Goal: Obtain resource: Download file/media

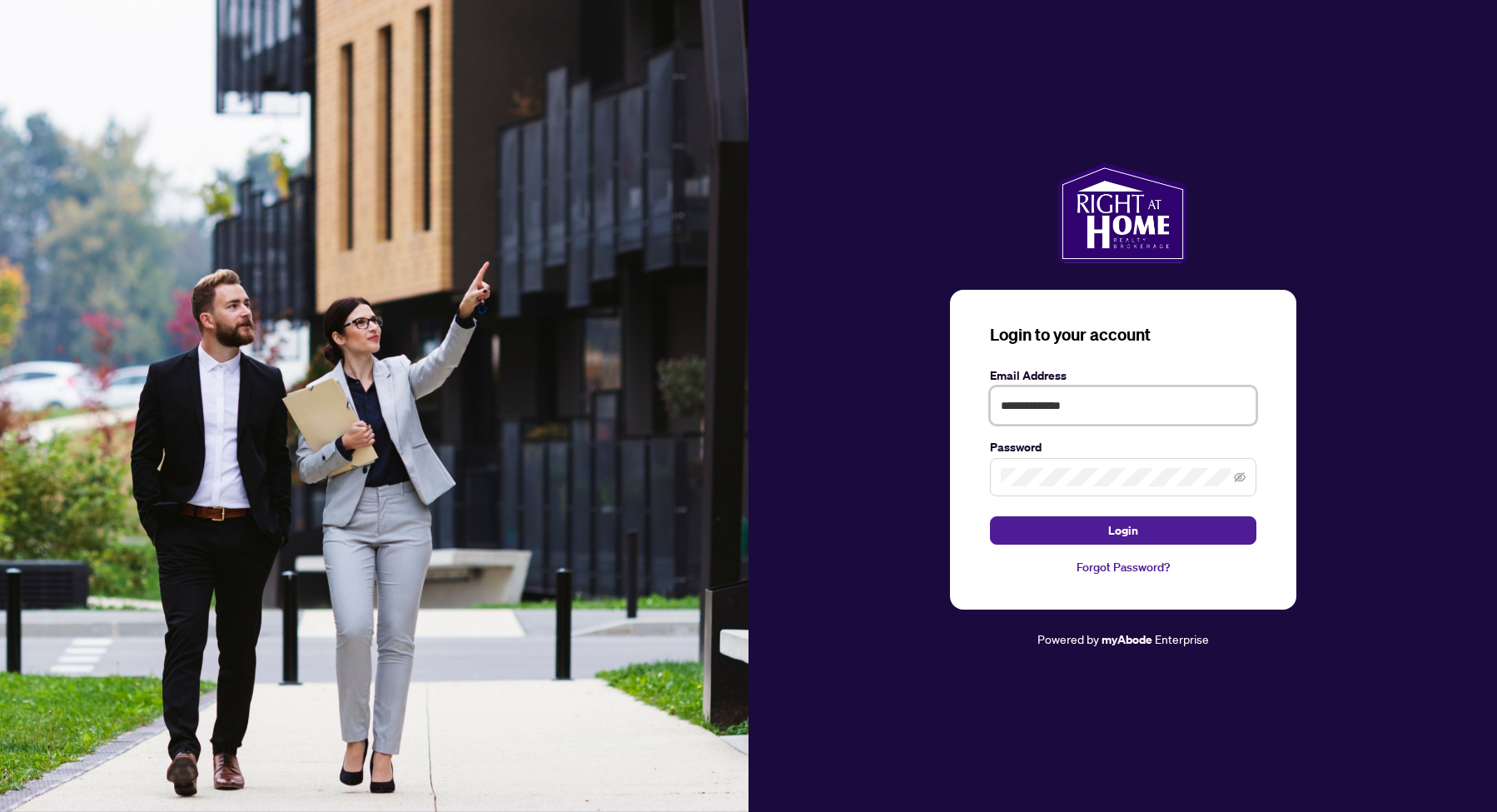
type input "**********"
click at [1182, 530] on button "Login" at bounding box center [1123, 530] width 267 height 28
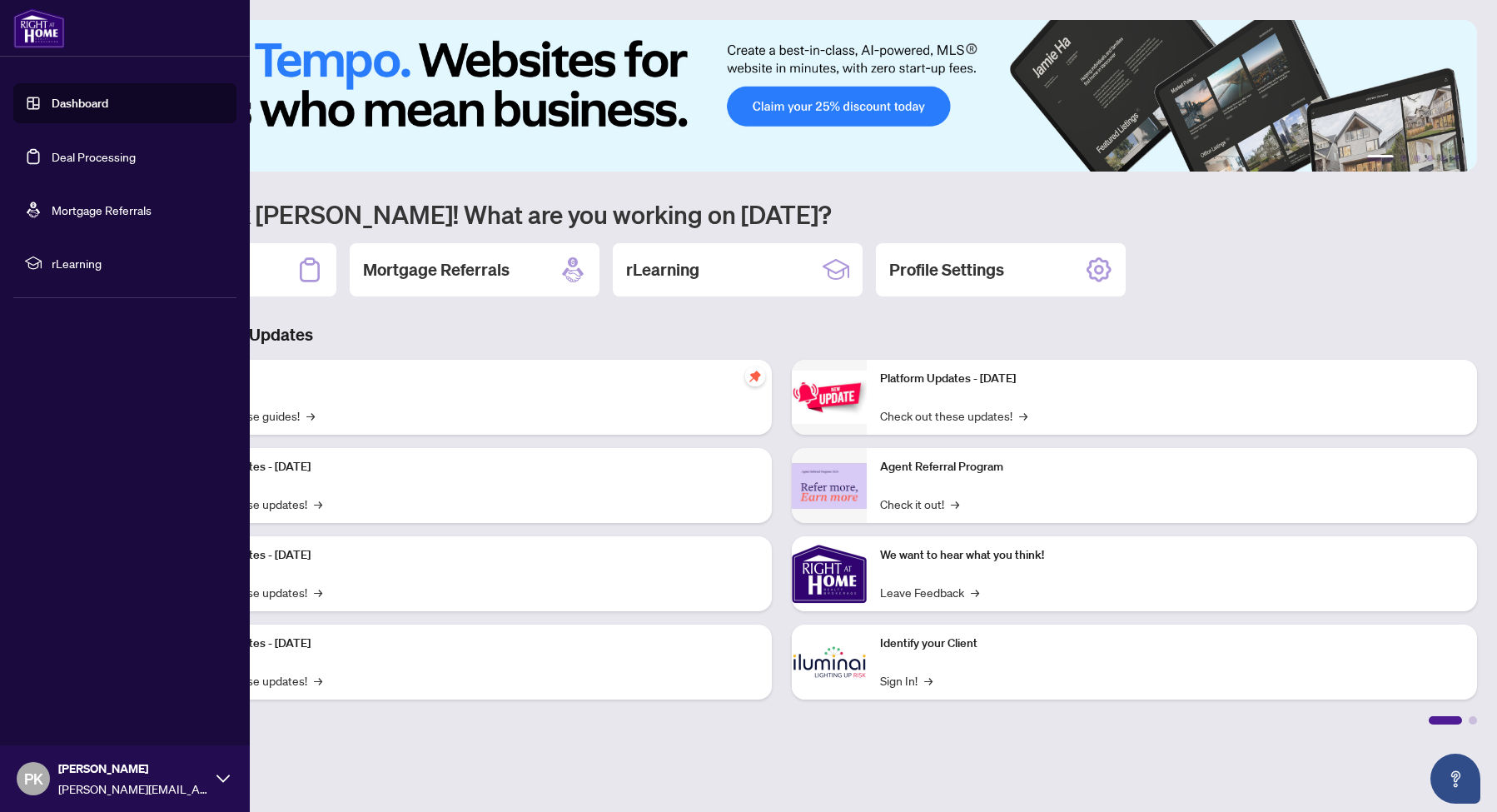
click at [52, 103] on link "Dashboard" at bounding box center [80, 103] width 57 height 15
click at [72, 164] on link "Deal Processing" at bounding box center [93, 157] width 84 height 15
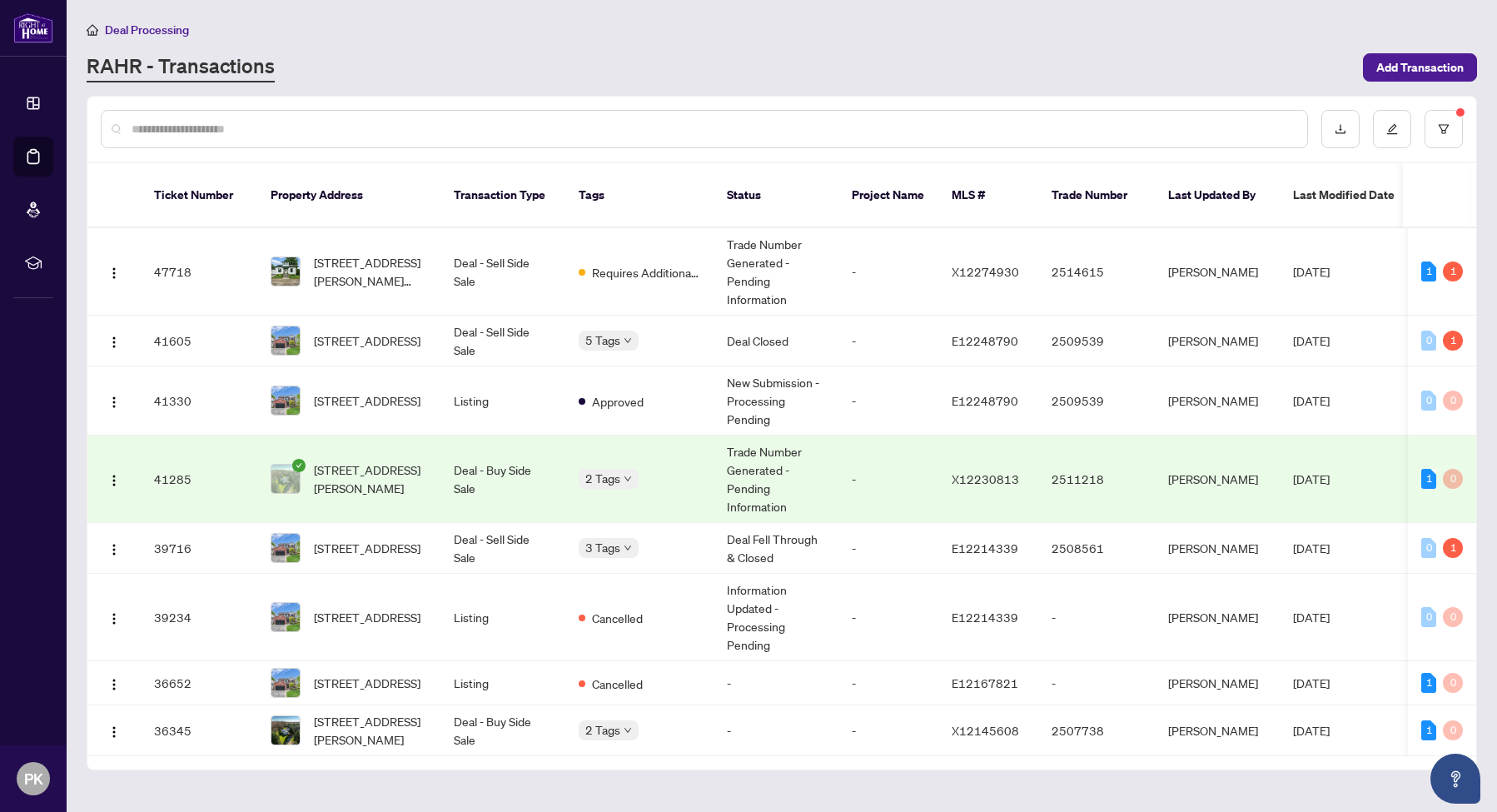
click at [783, 448] on td "Trade Number Generated - Pending Information" at bounding box center [775, 478] width 124 height 87
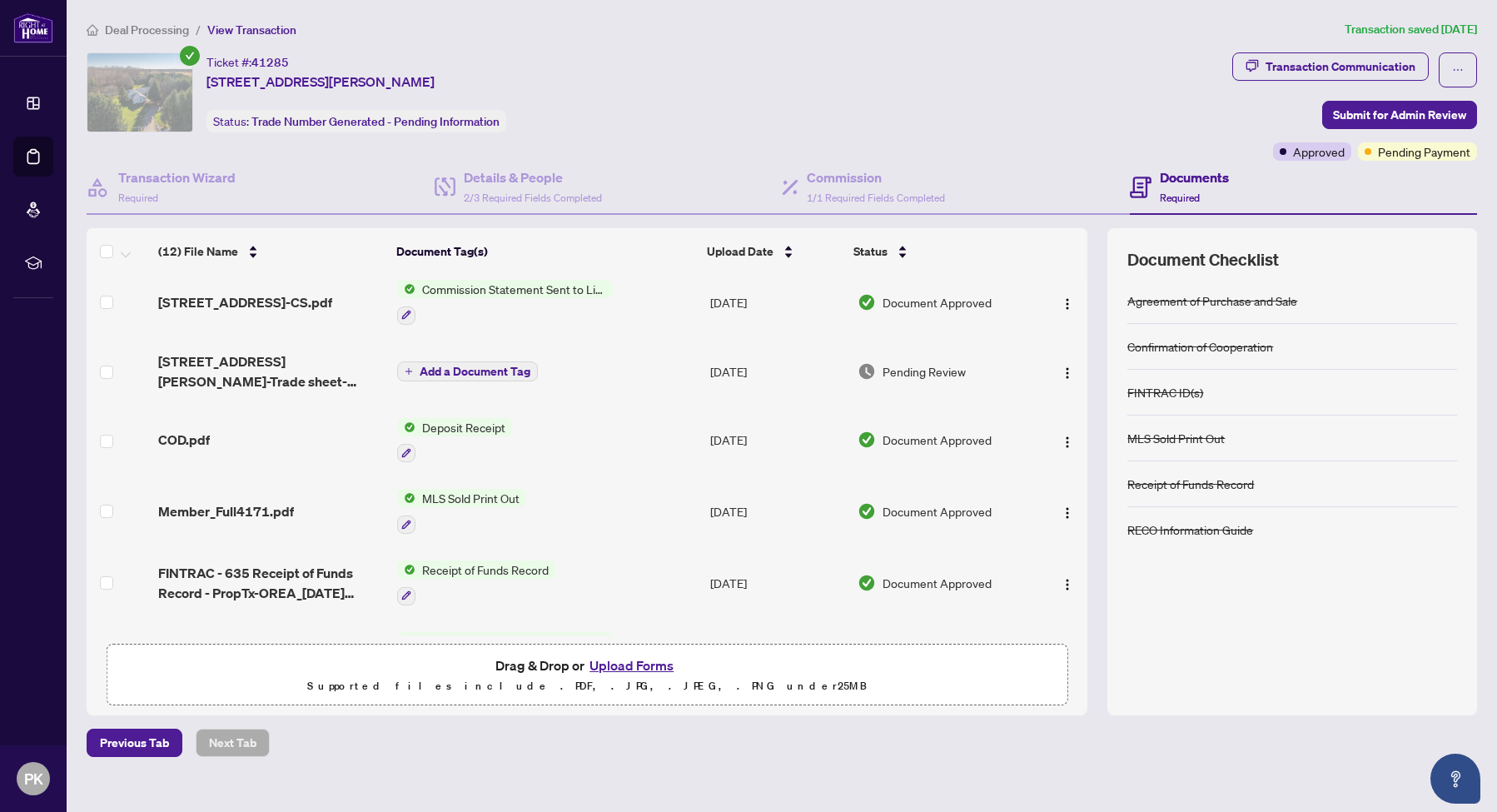
scroll to position [97, 0]
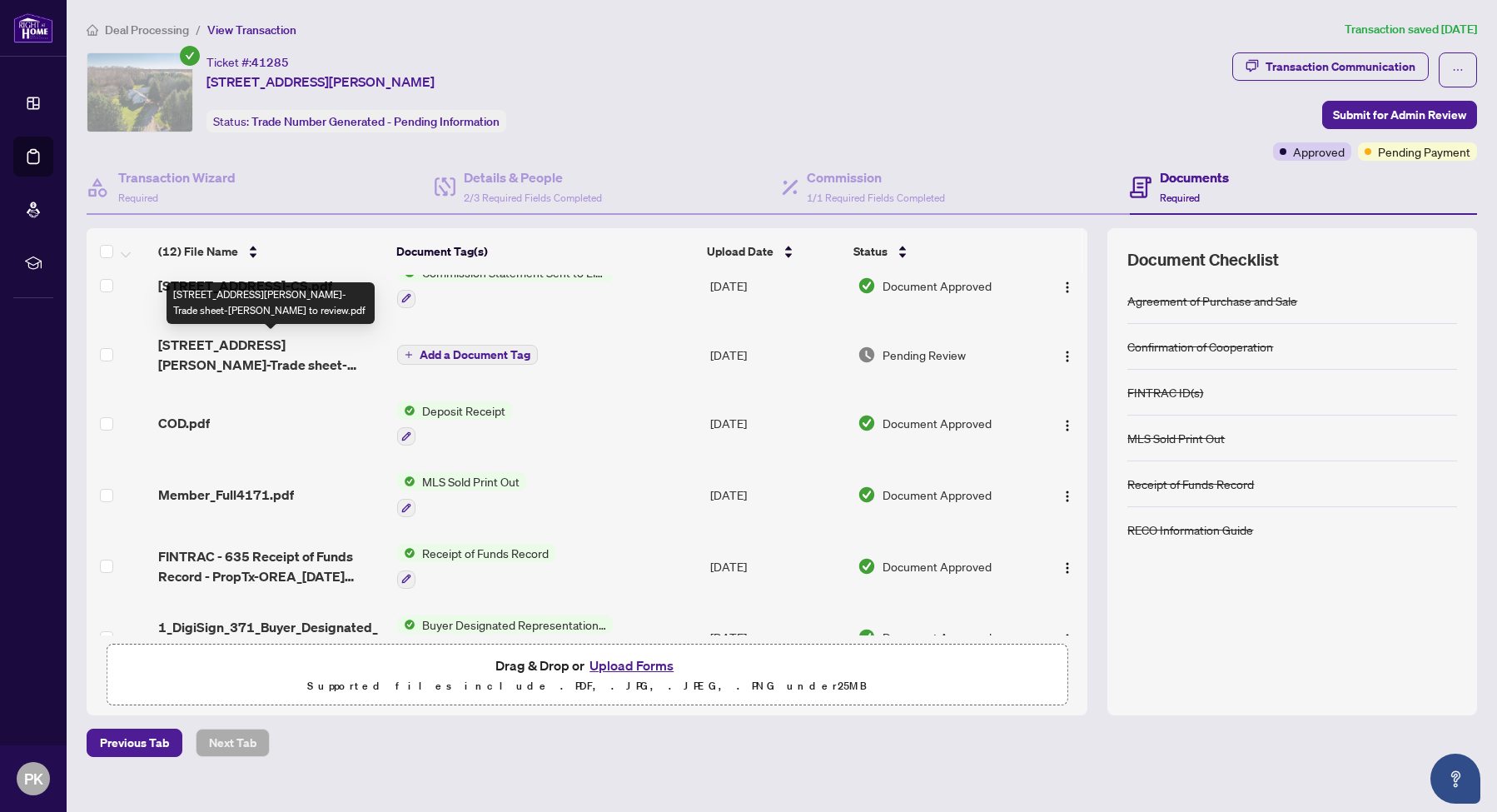
click at [299, 356] on span "[STREET_ADDRESS][PERSON_NAME]-Trade sheet-[PERSON_NAME] to review.pdf" at bounding box center [271, 354] width 225 height 40
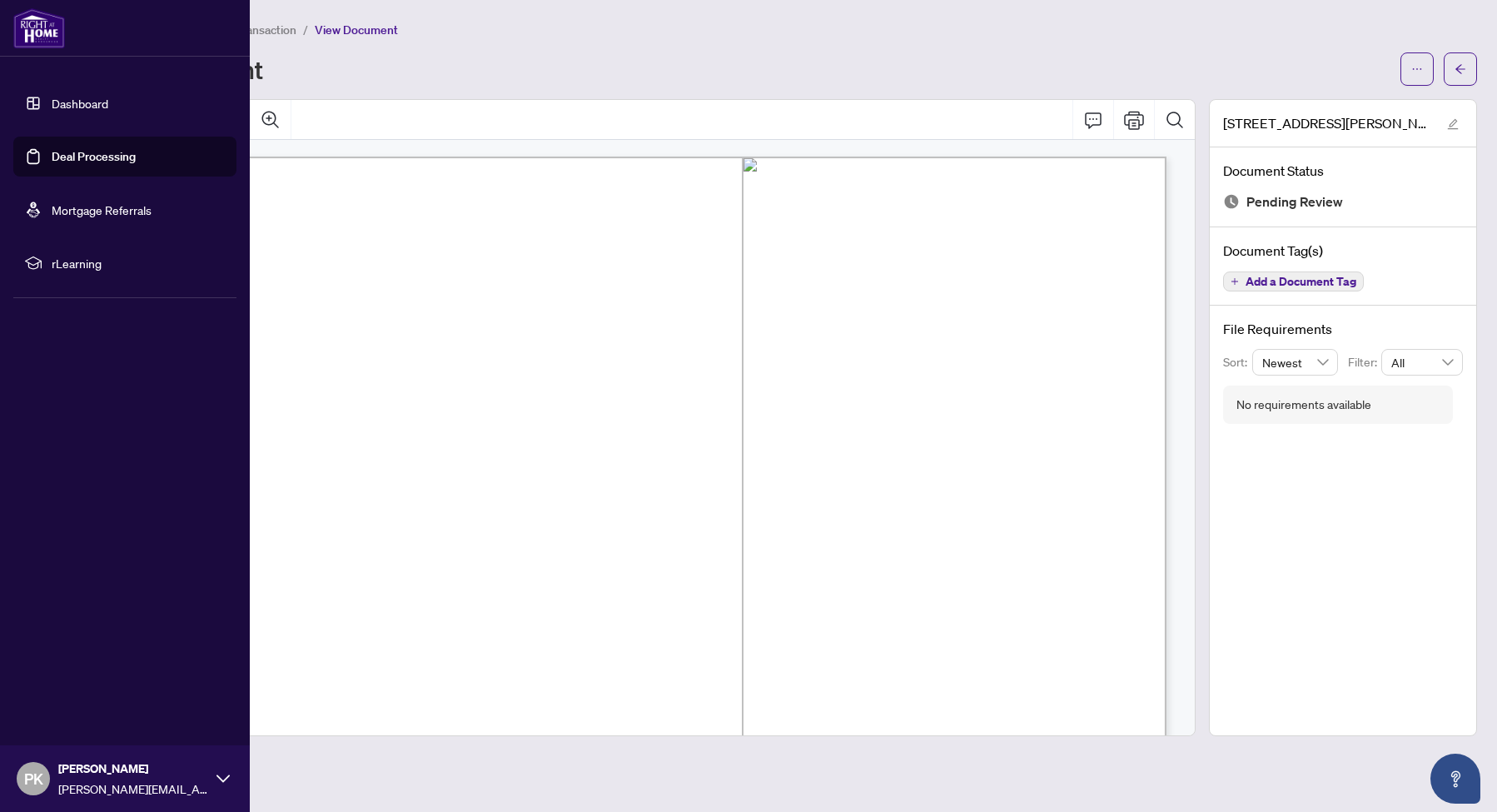
click at [52, 108] on link "Dashboard" at bounding box center [80, 103] width 57 height 15
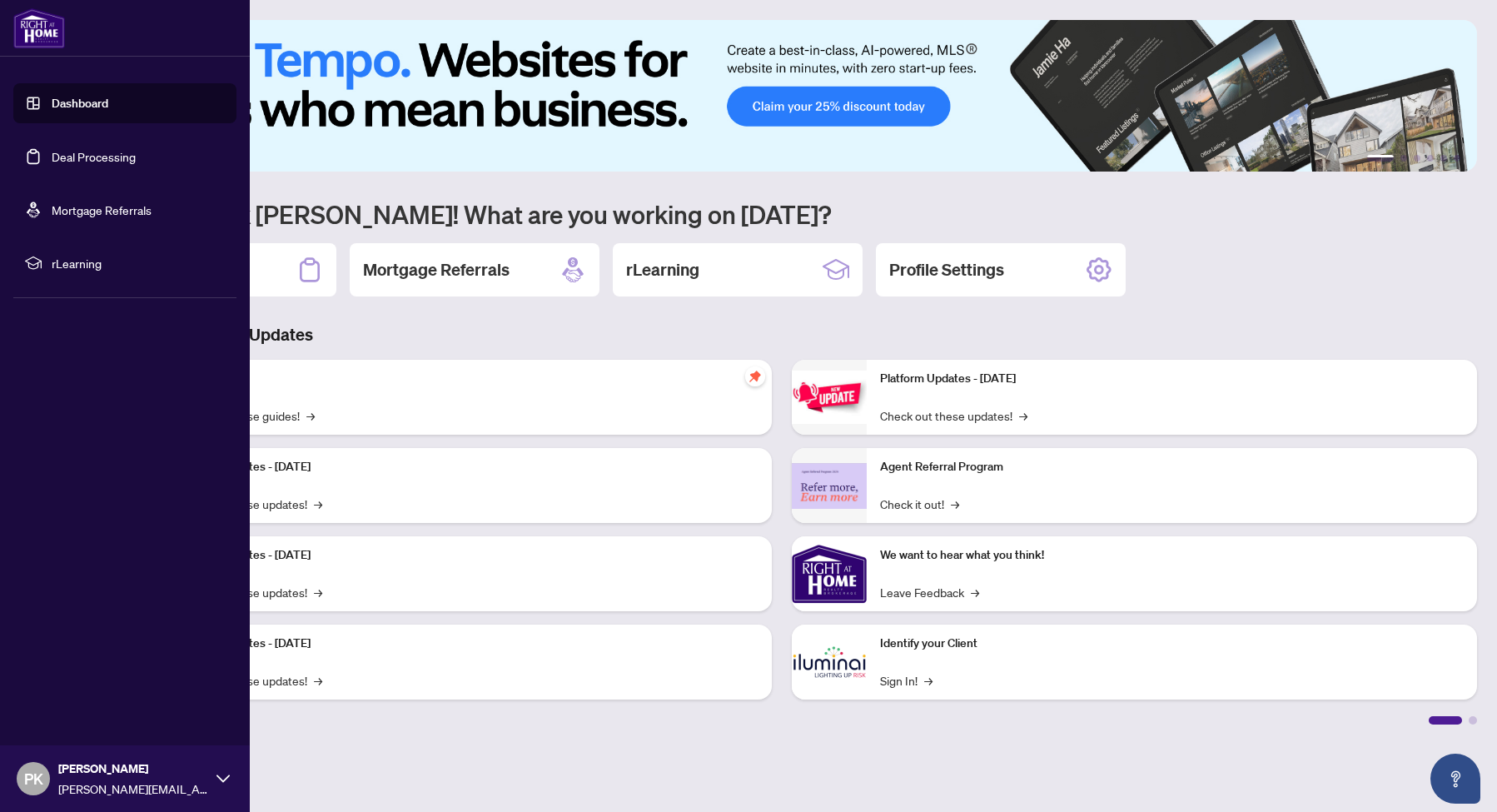
click at [52, 107] on link "Dashboard" at bounding box center [80, 103] width 57 height 15
click at [61, 155] on link "Deal Processing" at bounding box center [93, 157] width 84 height 15
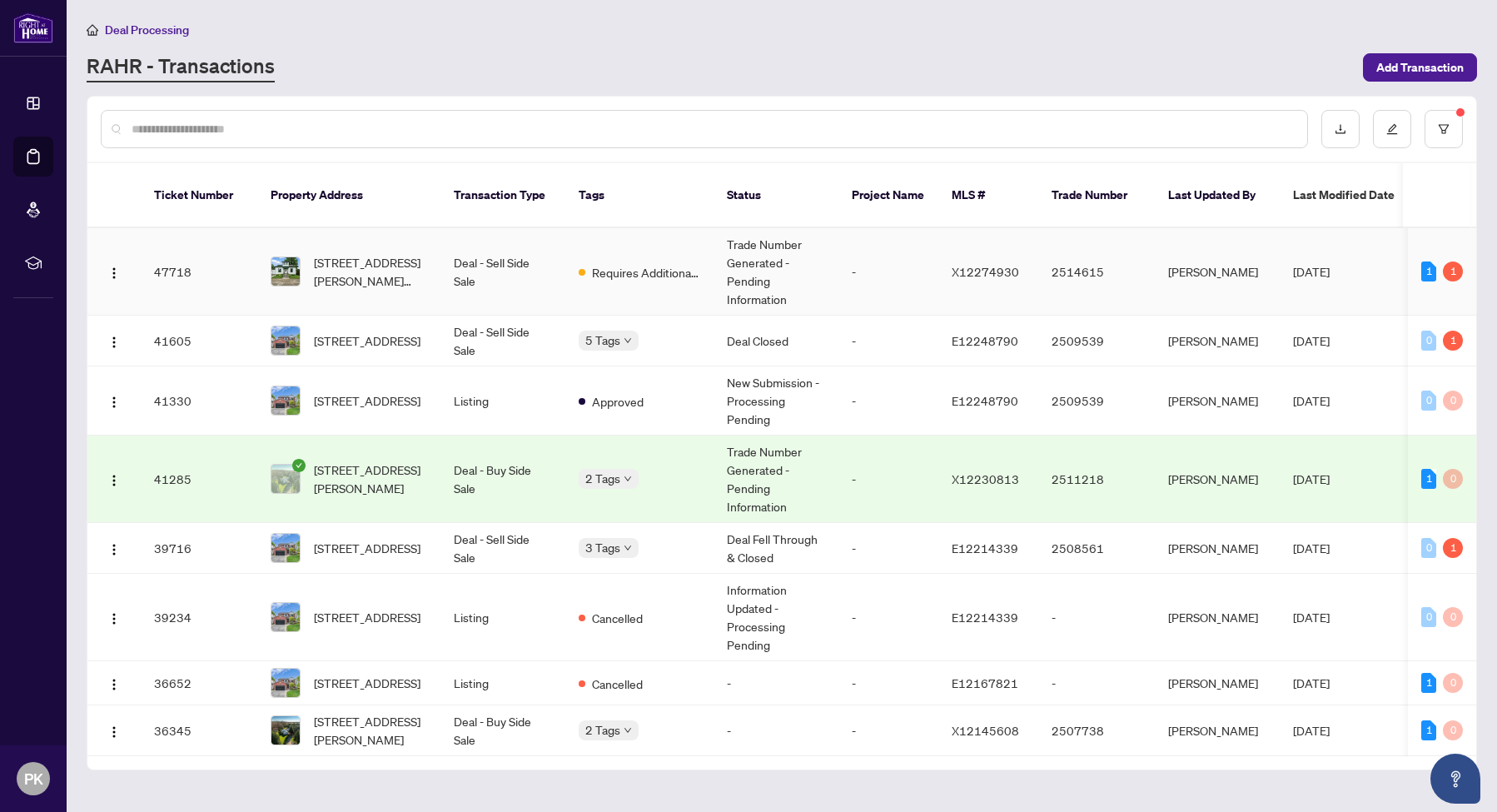
click at [511, 254] on td "Deal - Sell Side Sale" at bounding box center [502, 271] width 124 height 87
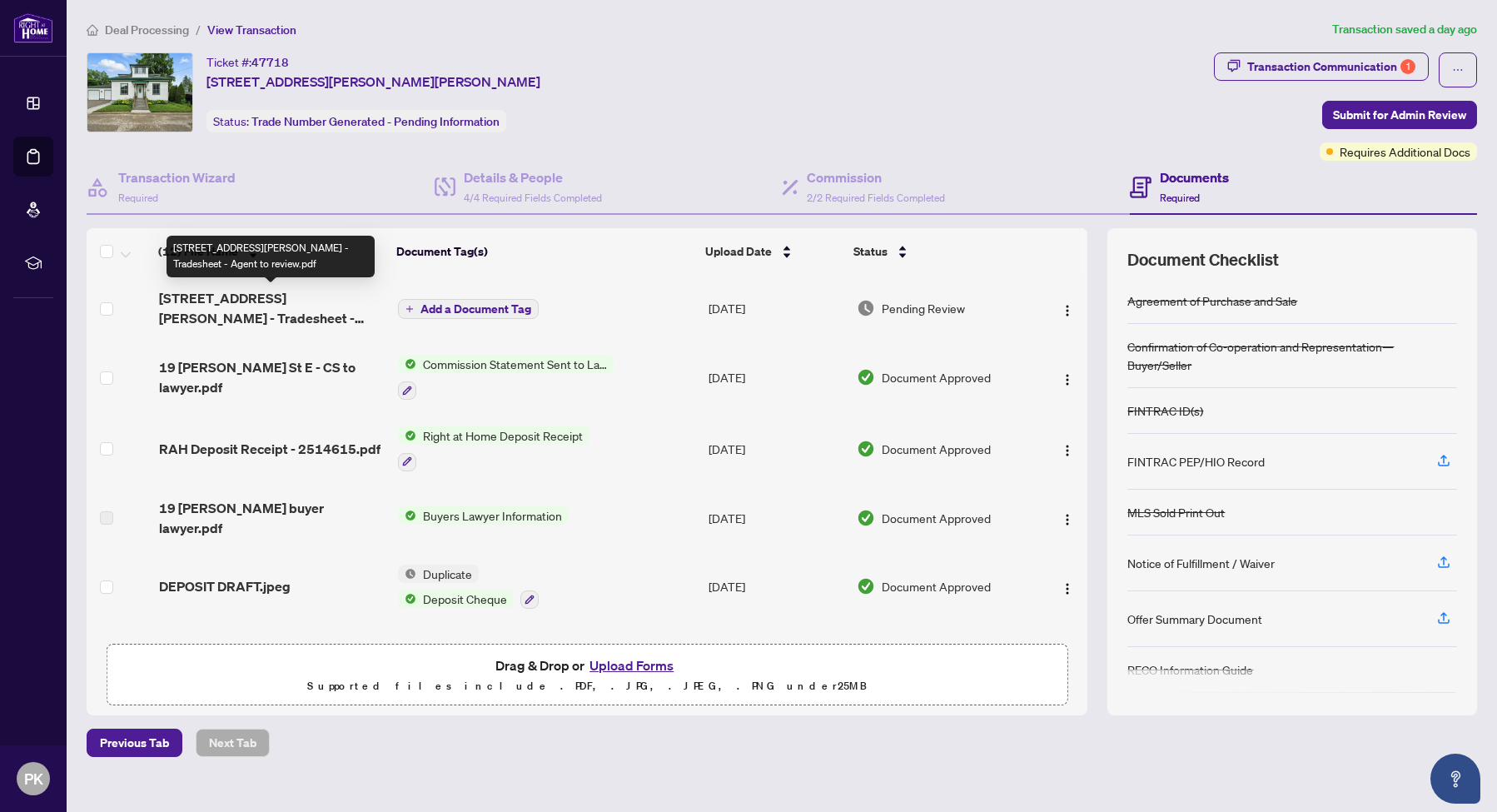
click at [281, 296] on span "[STREET_ADDRESS][PERSON_NAME] - Tradesheet - Agent to review.pdf" at bounding box center [272, 307] width 226 height 40
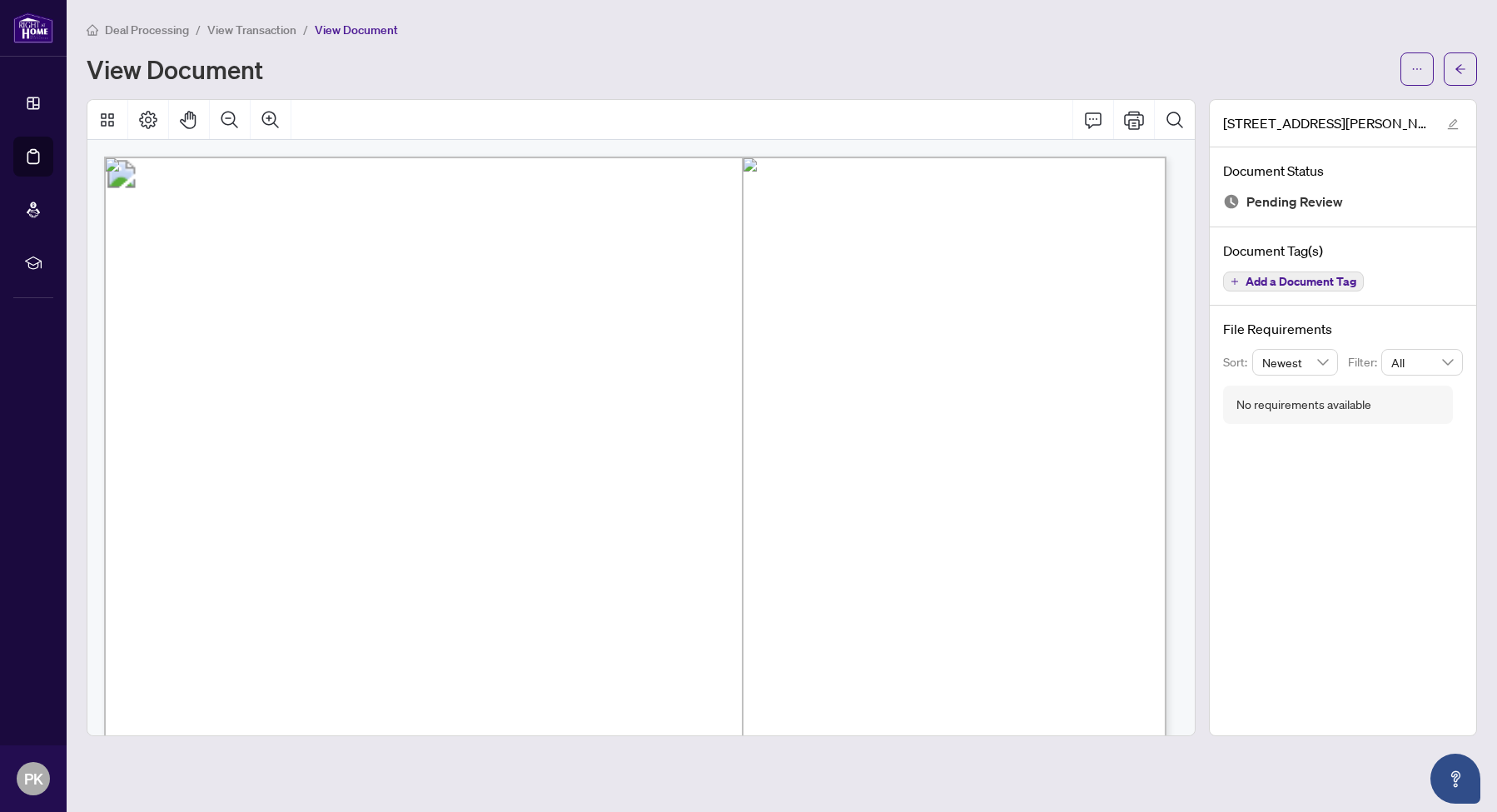
click at [240, 27] on span "View Transaction" at bounding box center [251, 30] width 89 height 15
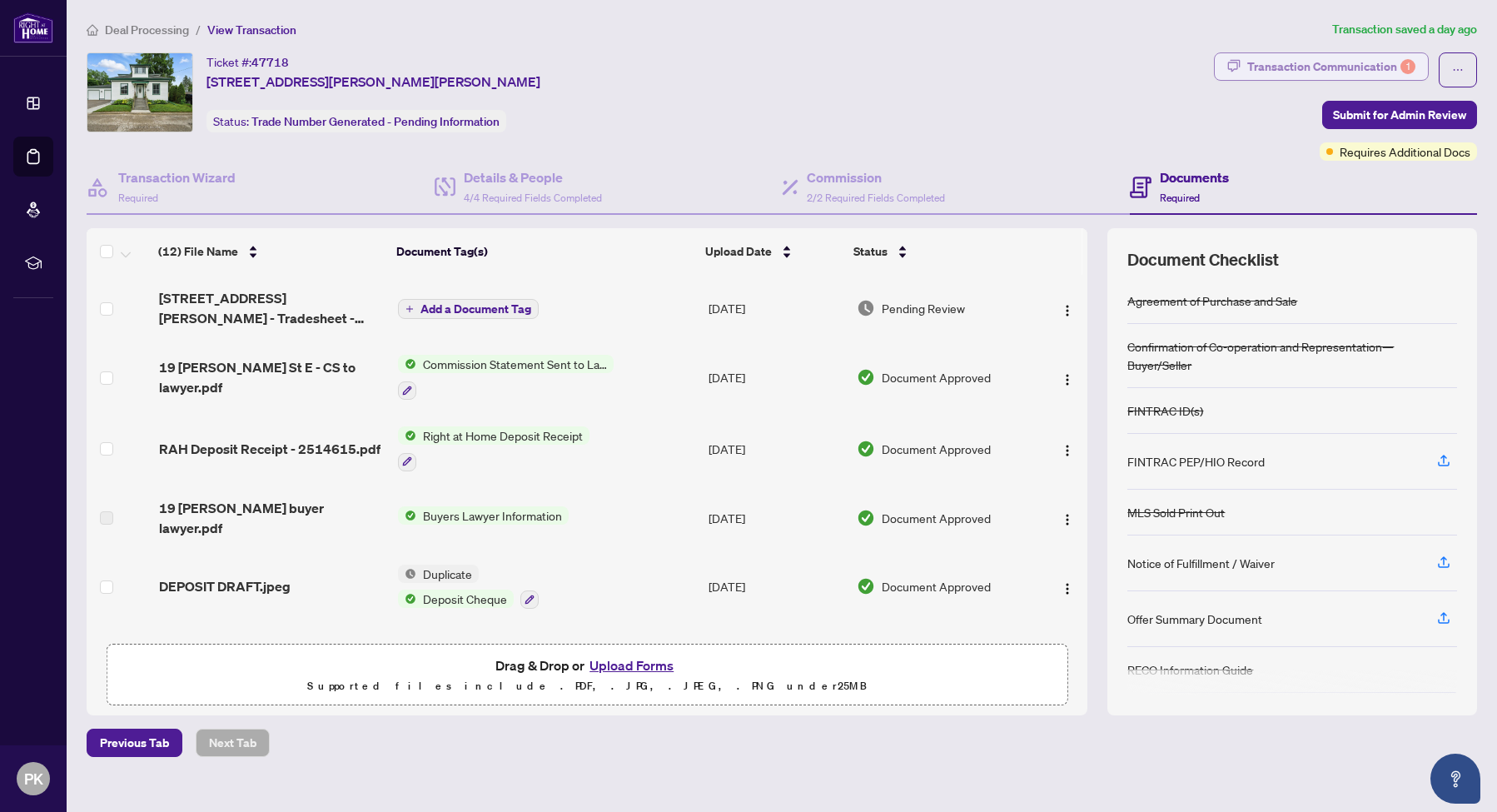
click at [1312, 70] on div "Transaction Communication 1" at bounding box center [1331, 66] width 168 height 26
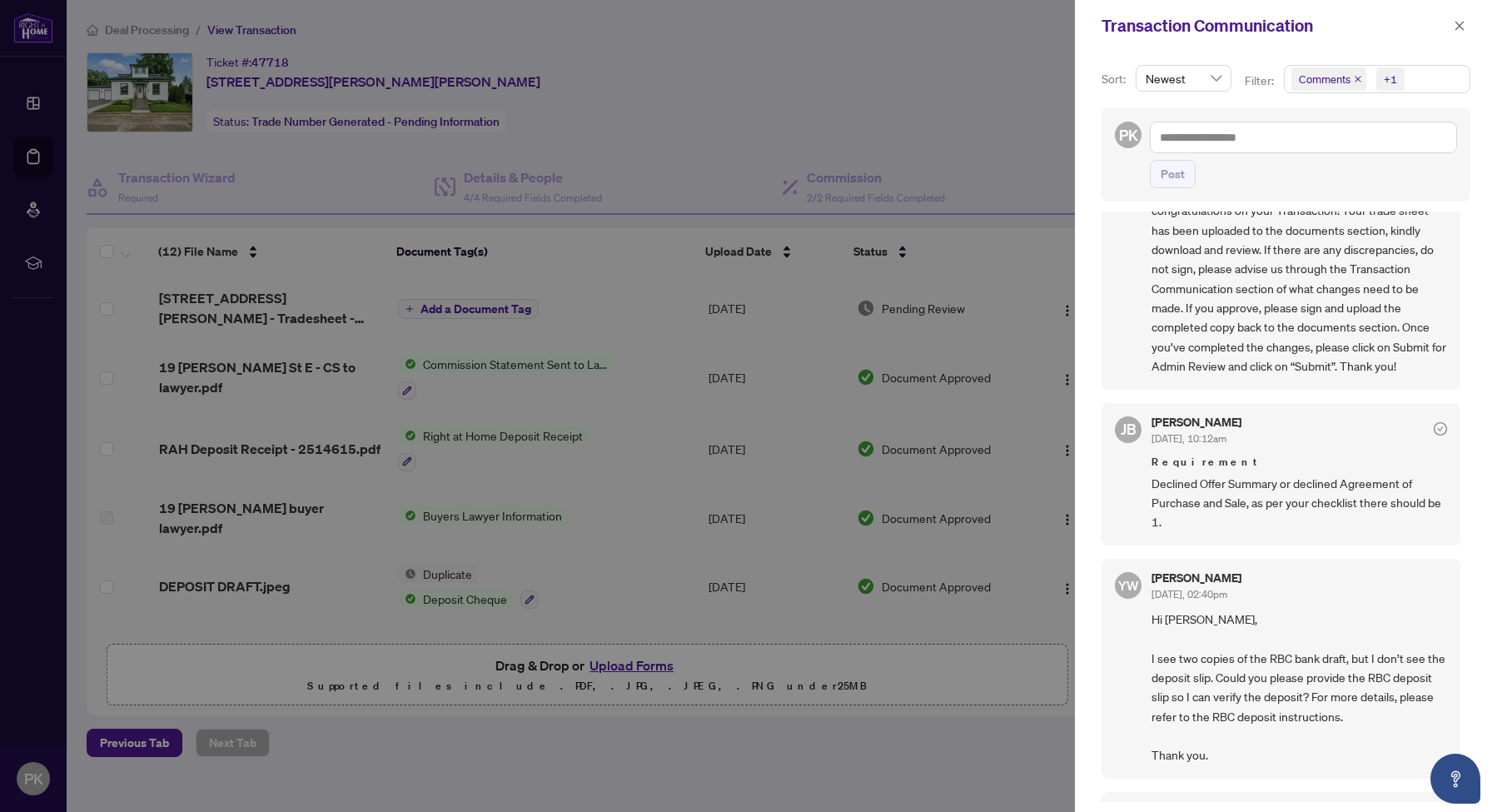
scroll to position [129, 0]
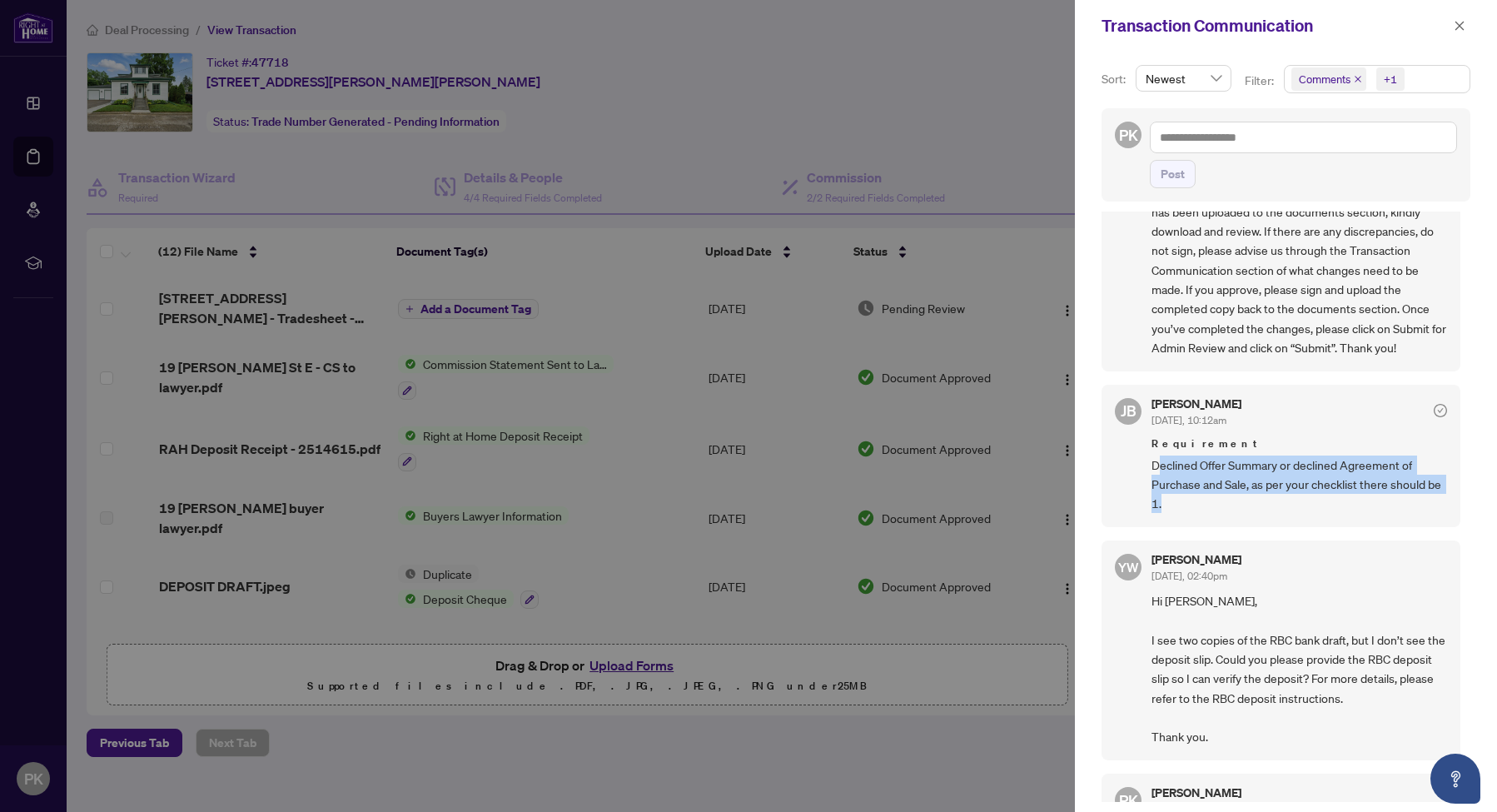
drag, startPoint x: 1176, startPoint y: 500, endPoint x: 1157, endPoint y: 467, distance: 38.1
click at [1157, 467] on span "Declined Offer Summary or declined Agreement of Purchase and Sale, as per your …" at bounding box center [1299, 484] width 296 height 58
click at [1458, 24] on icon "close" at bounding box center [1459, 26] width 12 height 12
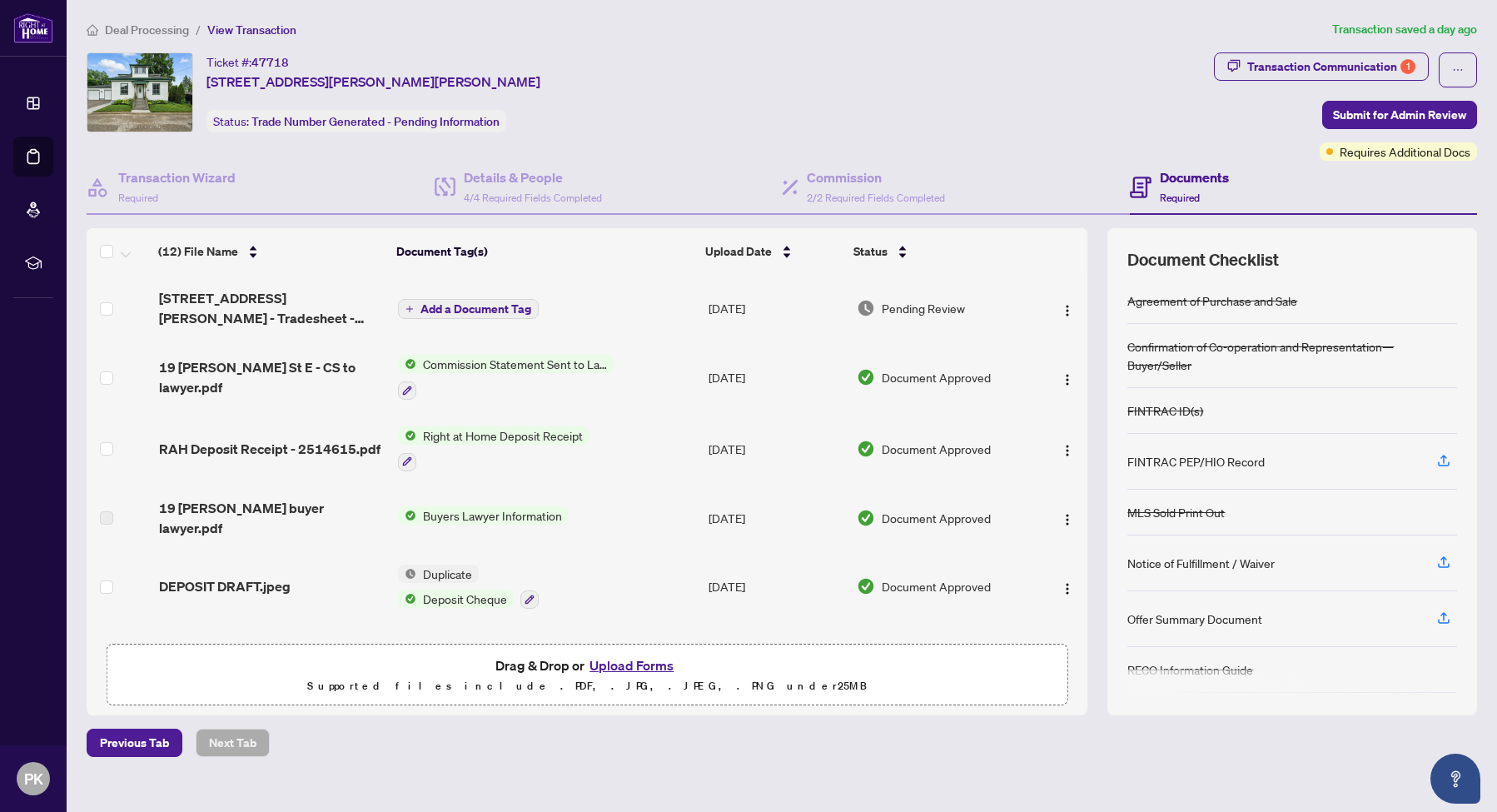
scroll to position [0, 0]
click at [153, 24] on span "Deal Processing" at bounding box center [146, 30] width 84 height 15
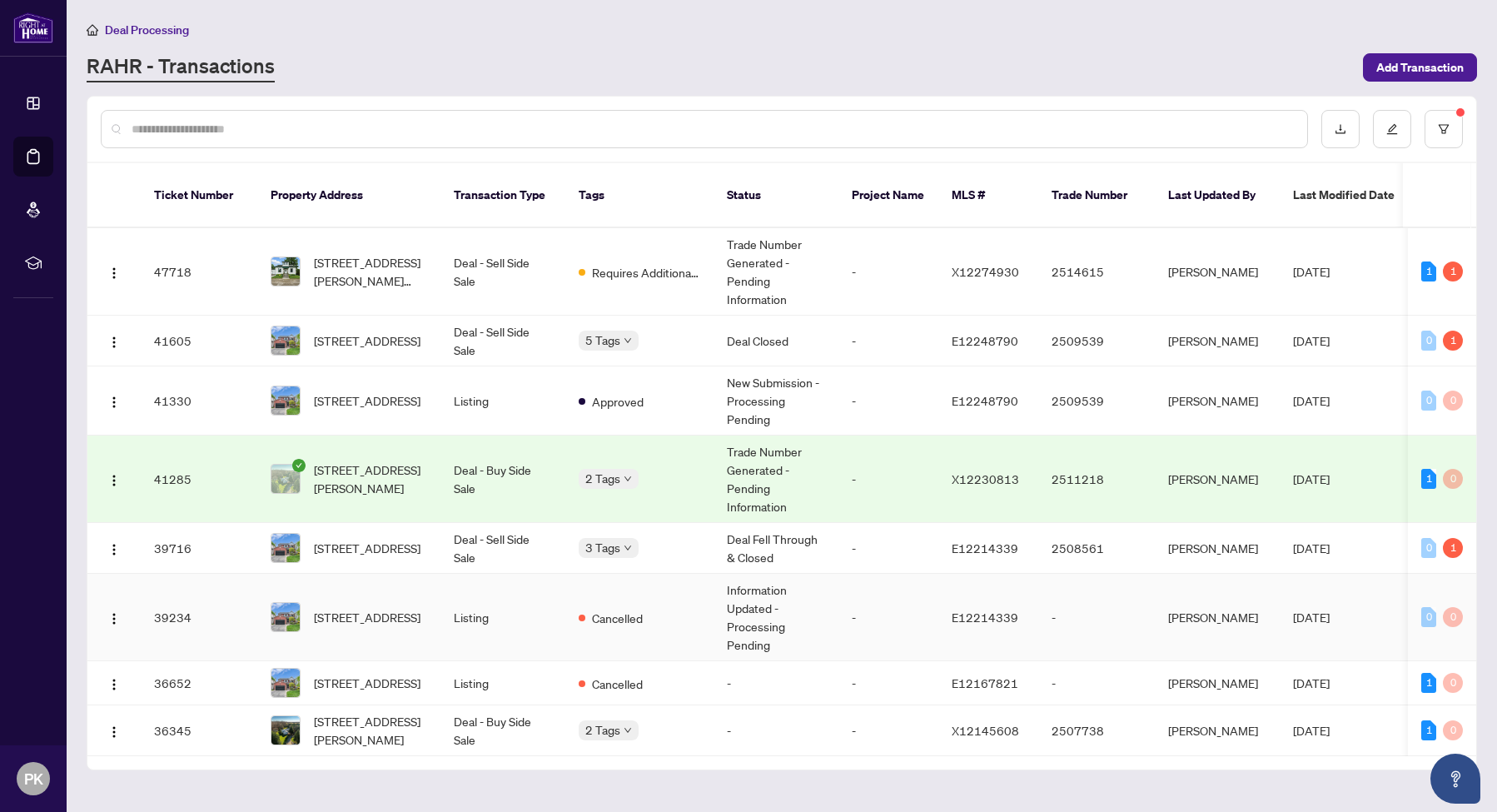
click at [729, 465] on td "Trade Number Generated - Pending Information" at bounding box center [775, 478] width 124 height 87
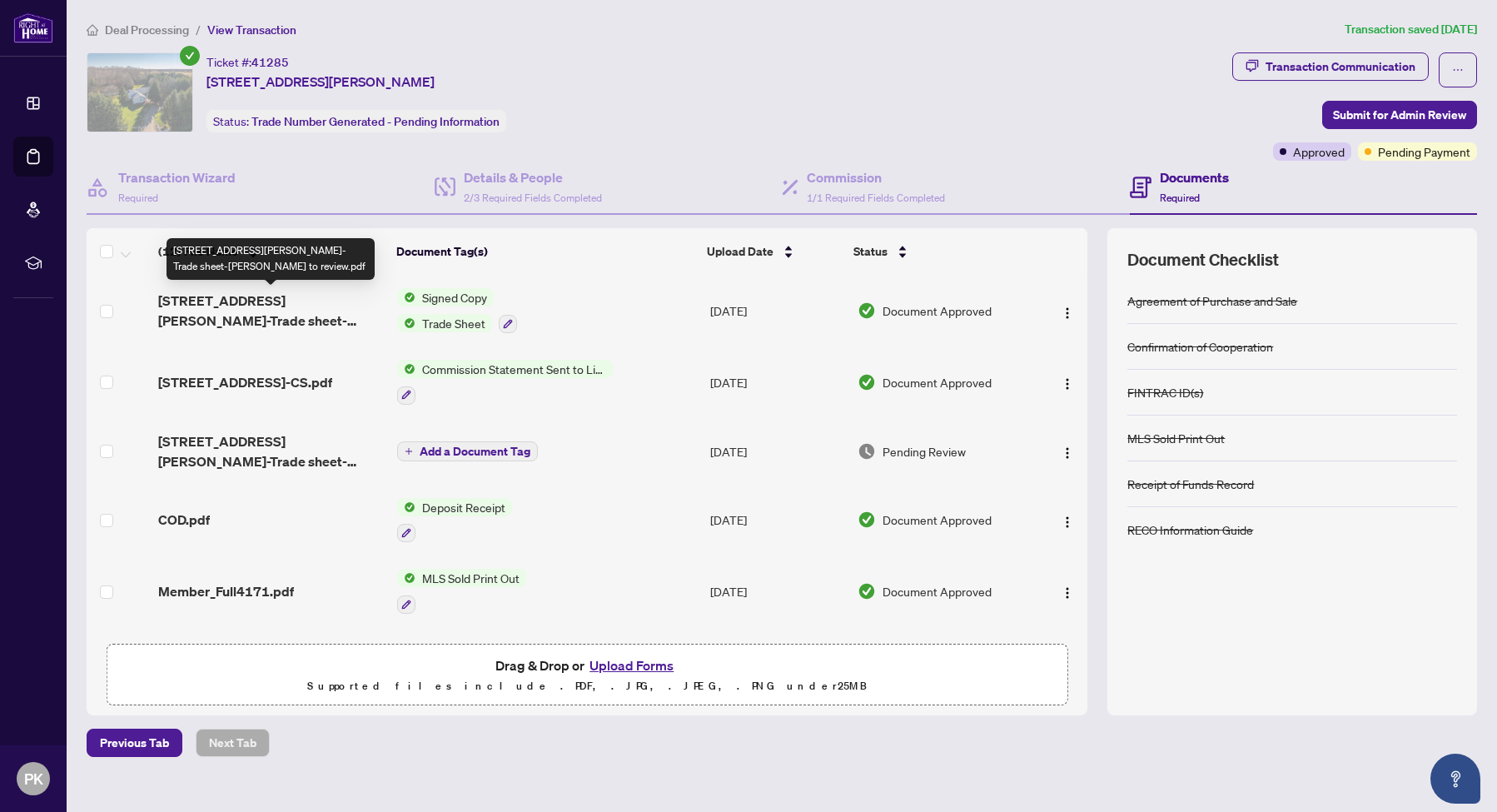
click at [276, 302] on span "[STREET_ADDRESS][PERSON_NAME]-Trade sheet-[PERSON_NAME] to review.pdf" at bounding box center [271, 310] width 225 height 40
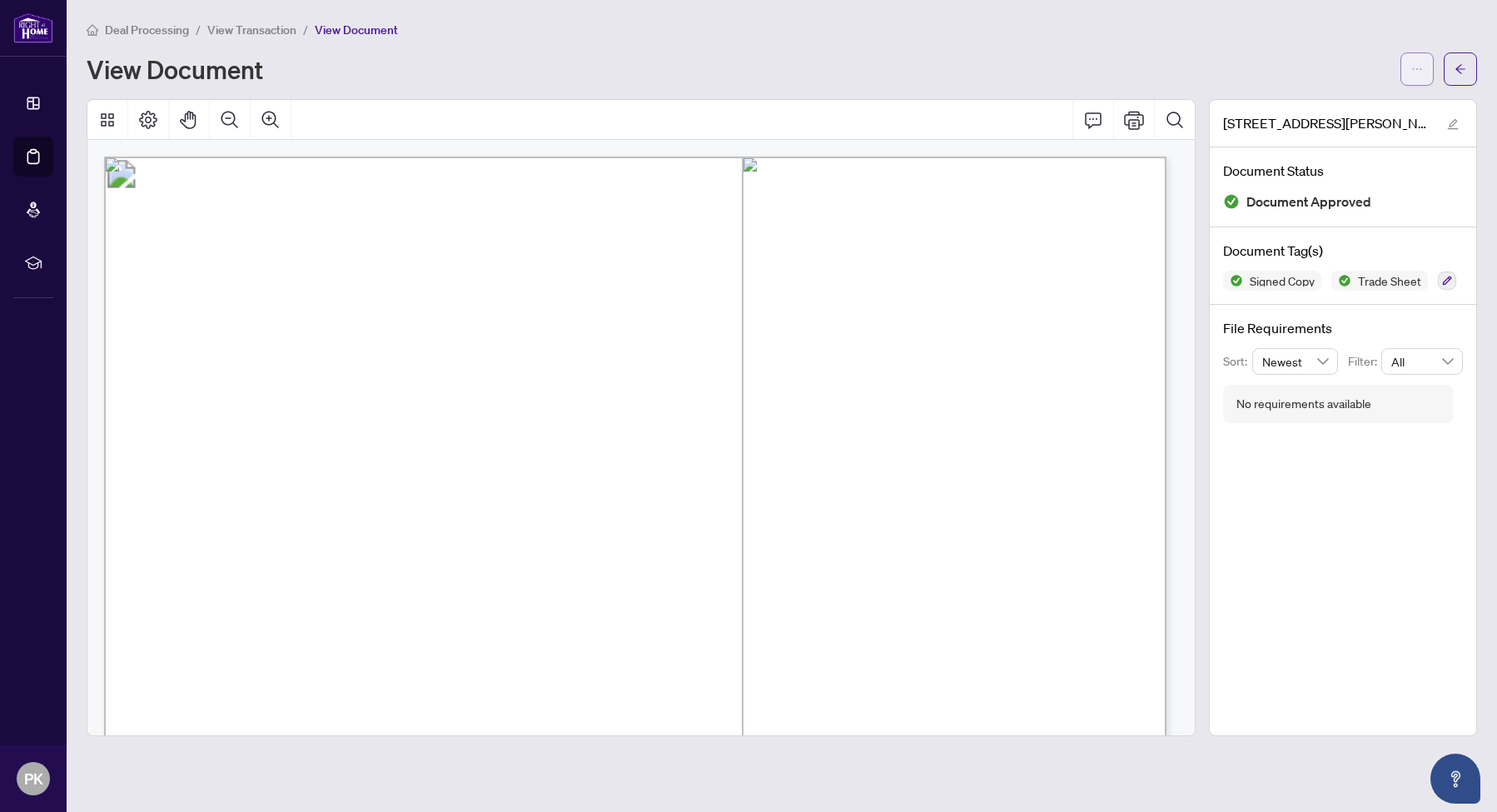
click at [1408, 74] on button "button" at bounding box center [1417, 69] width 33 height 33
click at [1371, 97] on span "Download" at bounding box center [1356, 105] width 126 height 19
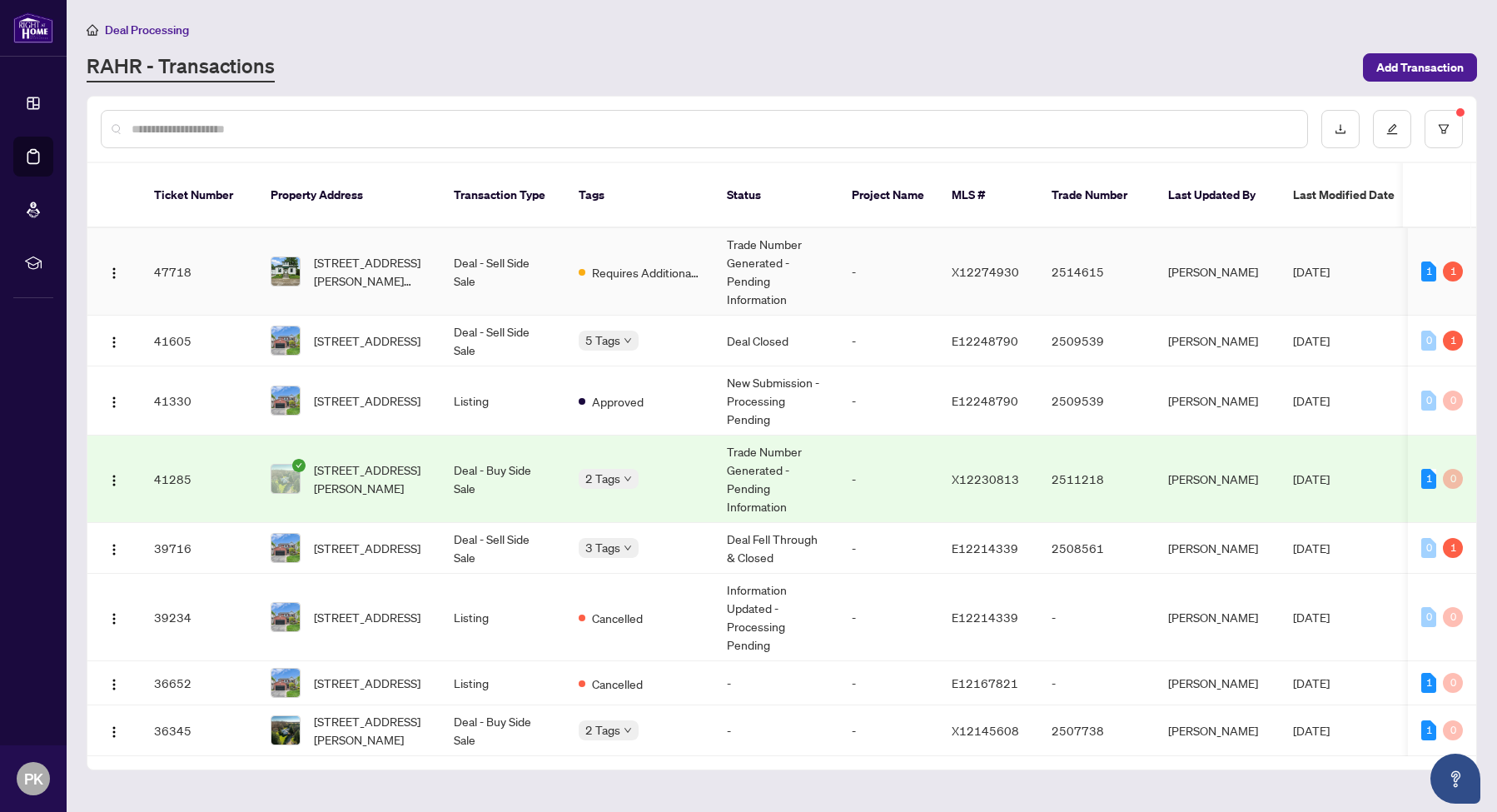
click at [817, 235] on td "Trade Number Generated - Pending Information" at bounding box center [775, 271] width 124 height 87
